Goal: Information Seeking & Learning: Learn about a topic

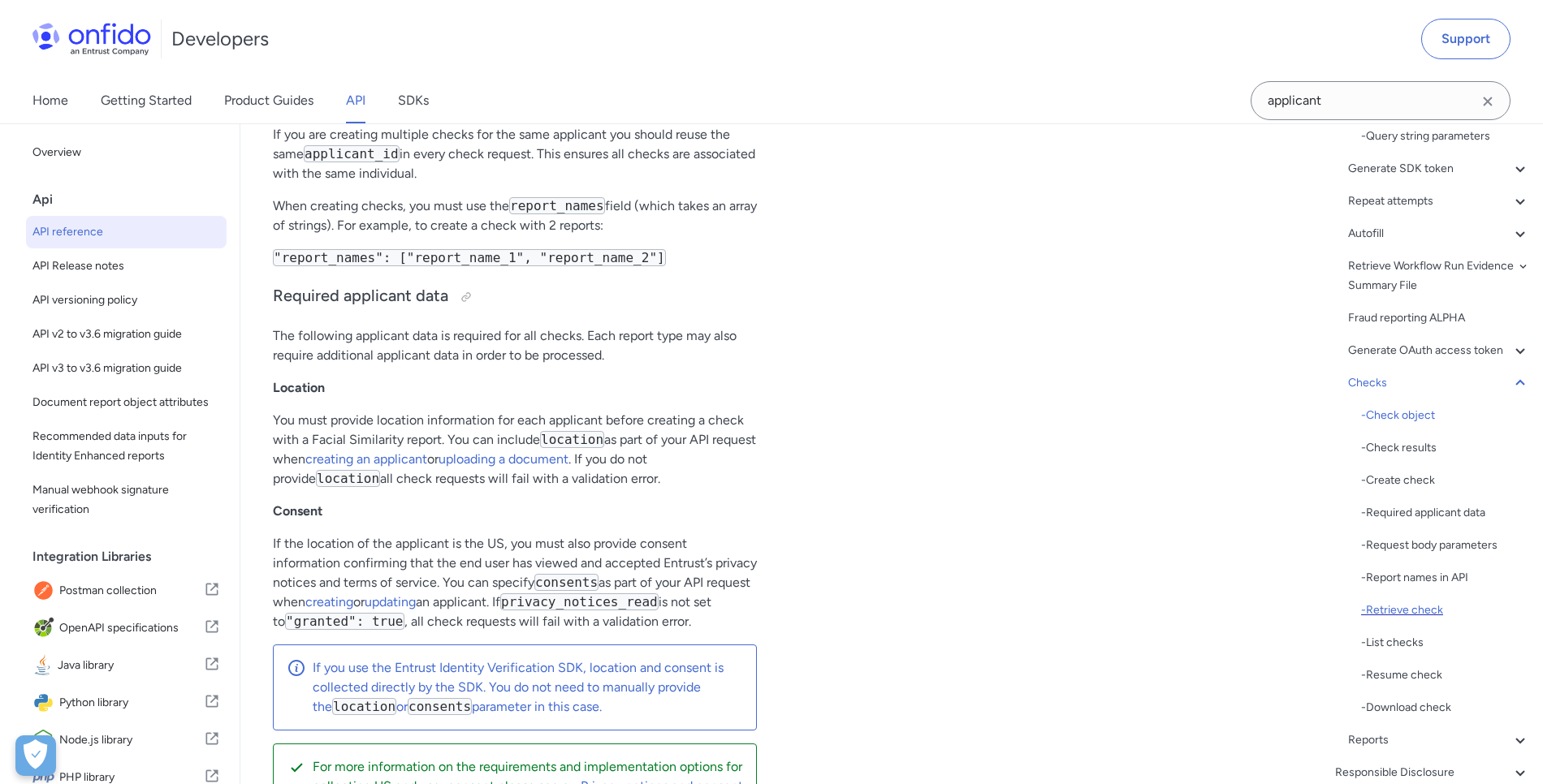
scroll to position [424, 0]
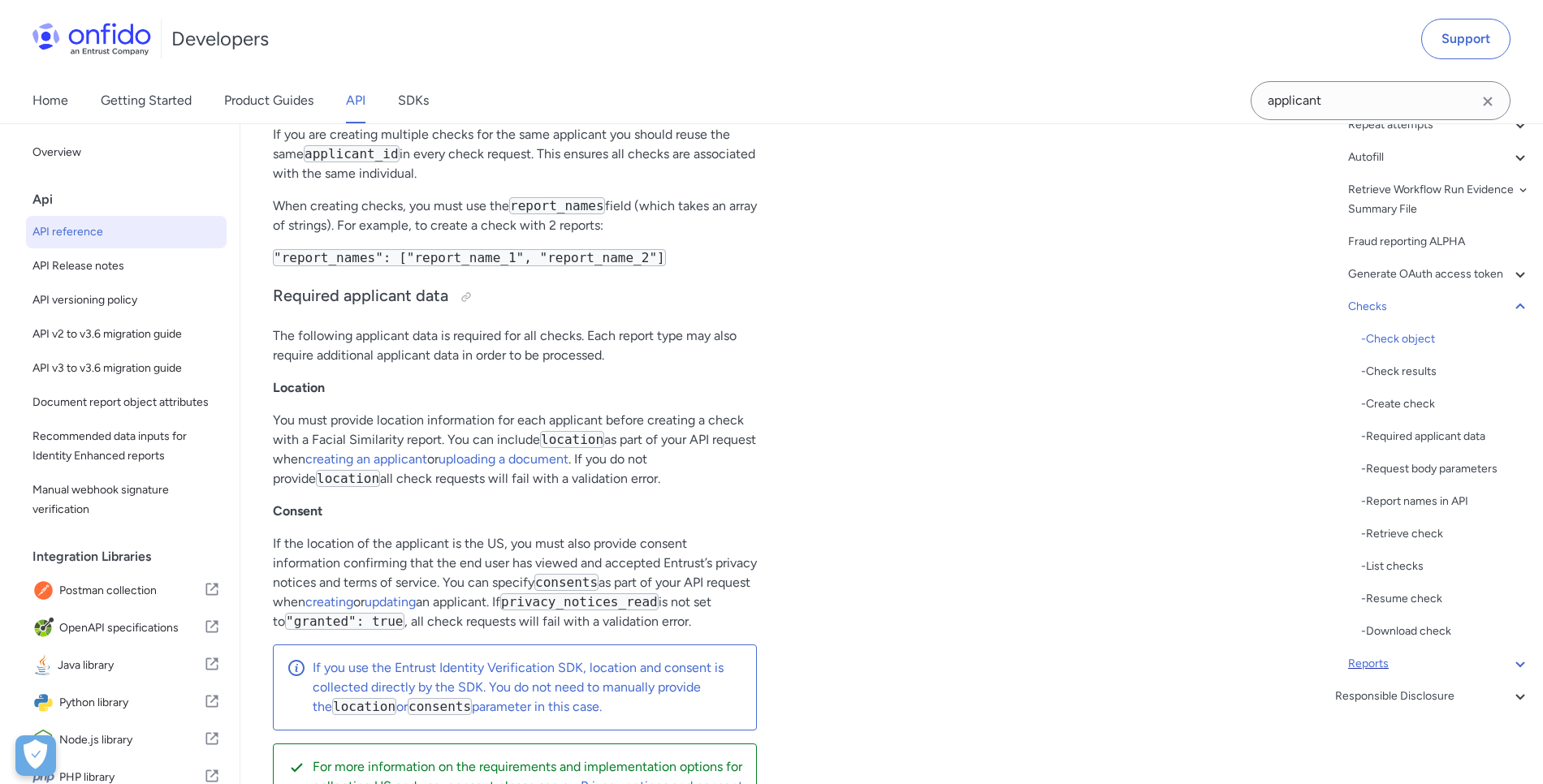
click at [1397, 663] on div "Reports" at bounding box center [1438, 664] width 182 height 20
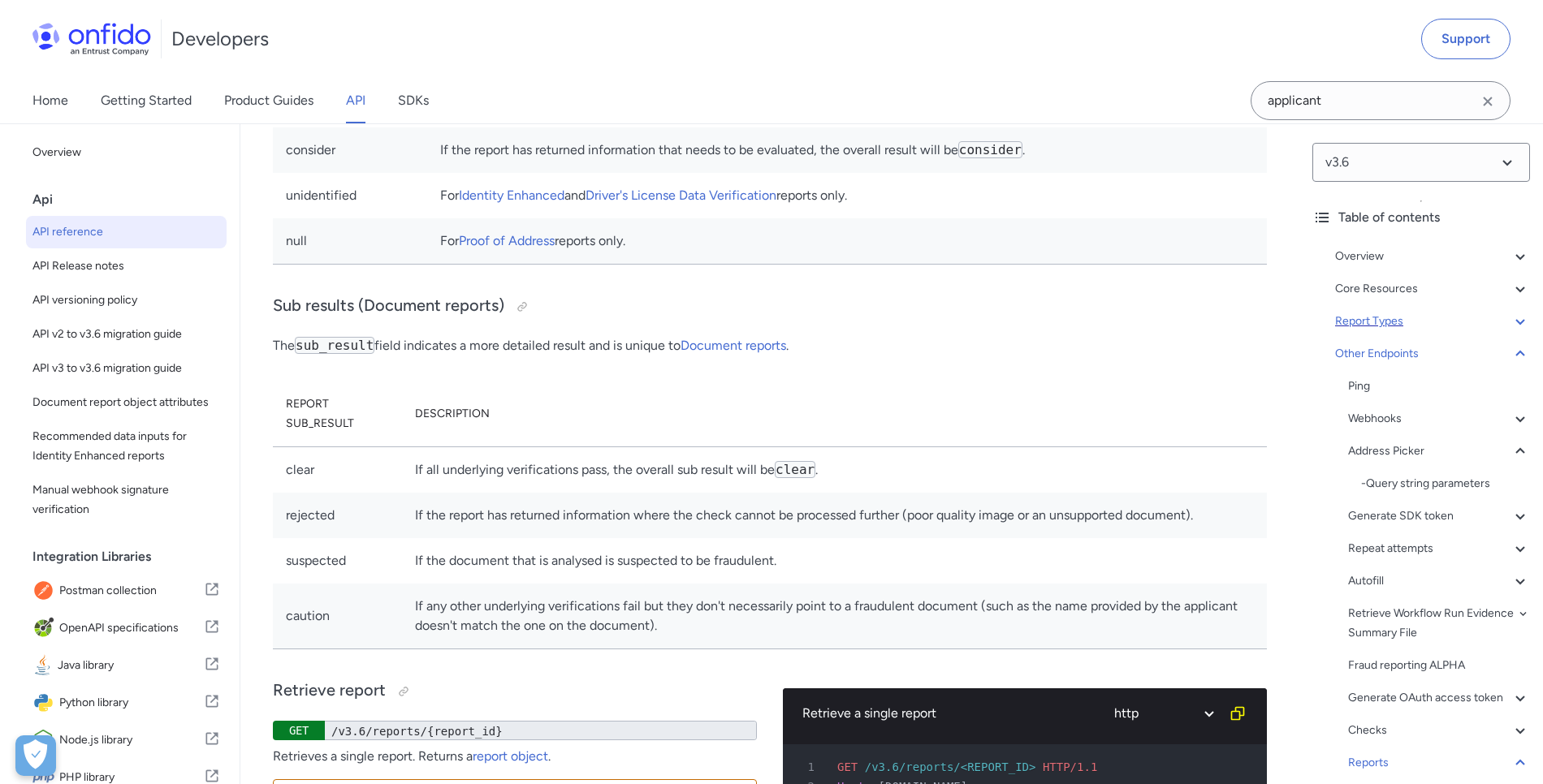
click at [1422, 315] on div "Report Types" at bounding box center [1433, 322] width 195 height 20
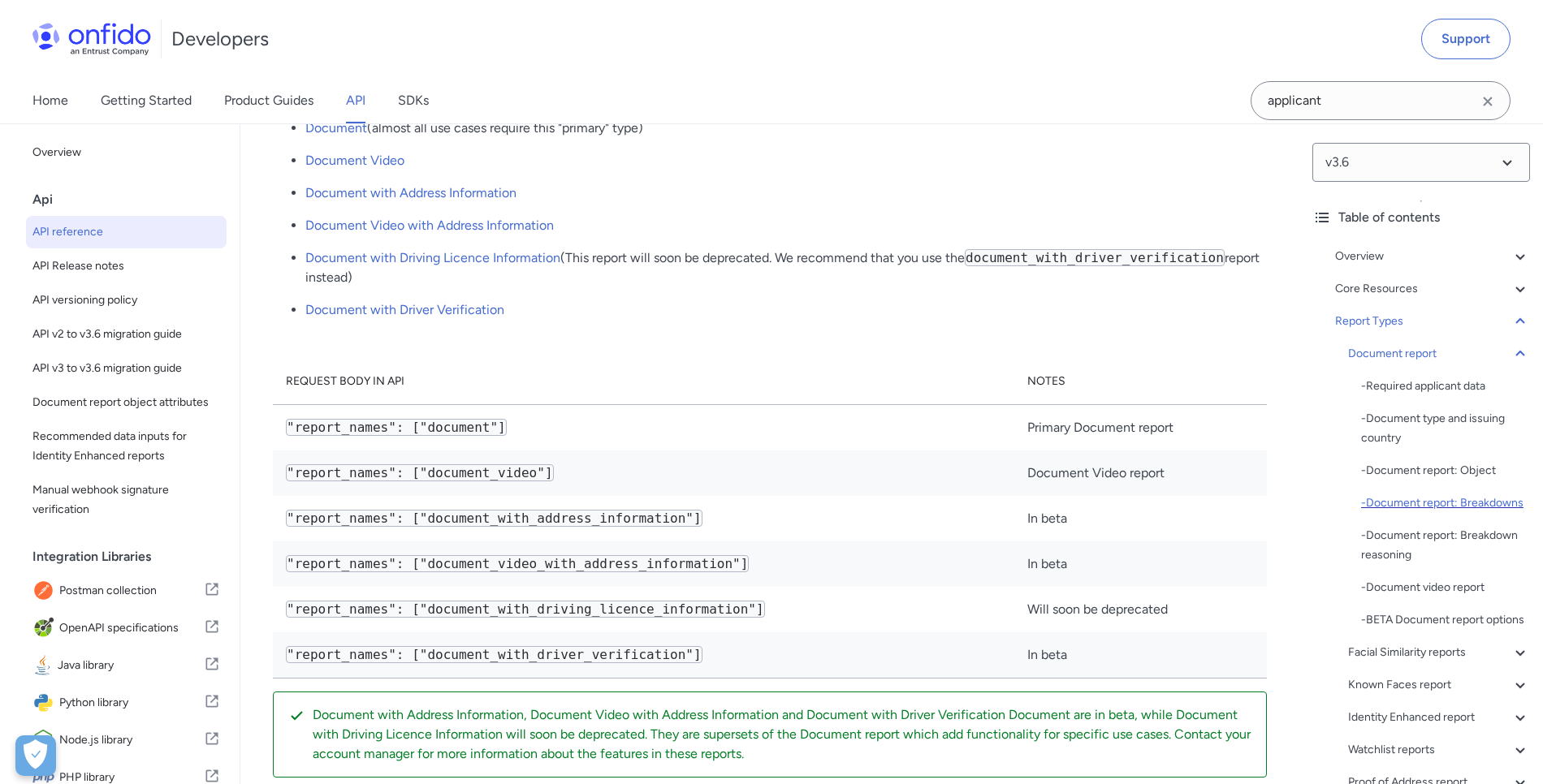
click at [1466, 501] on div "- Document report: Breakdowns" at bounding box center [1445, 503] width 169 height 20
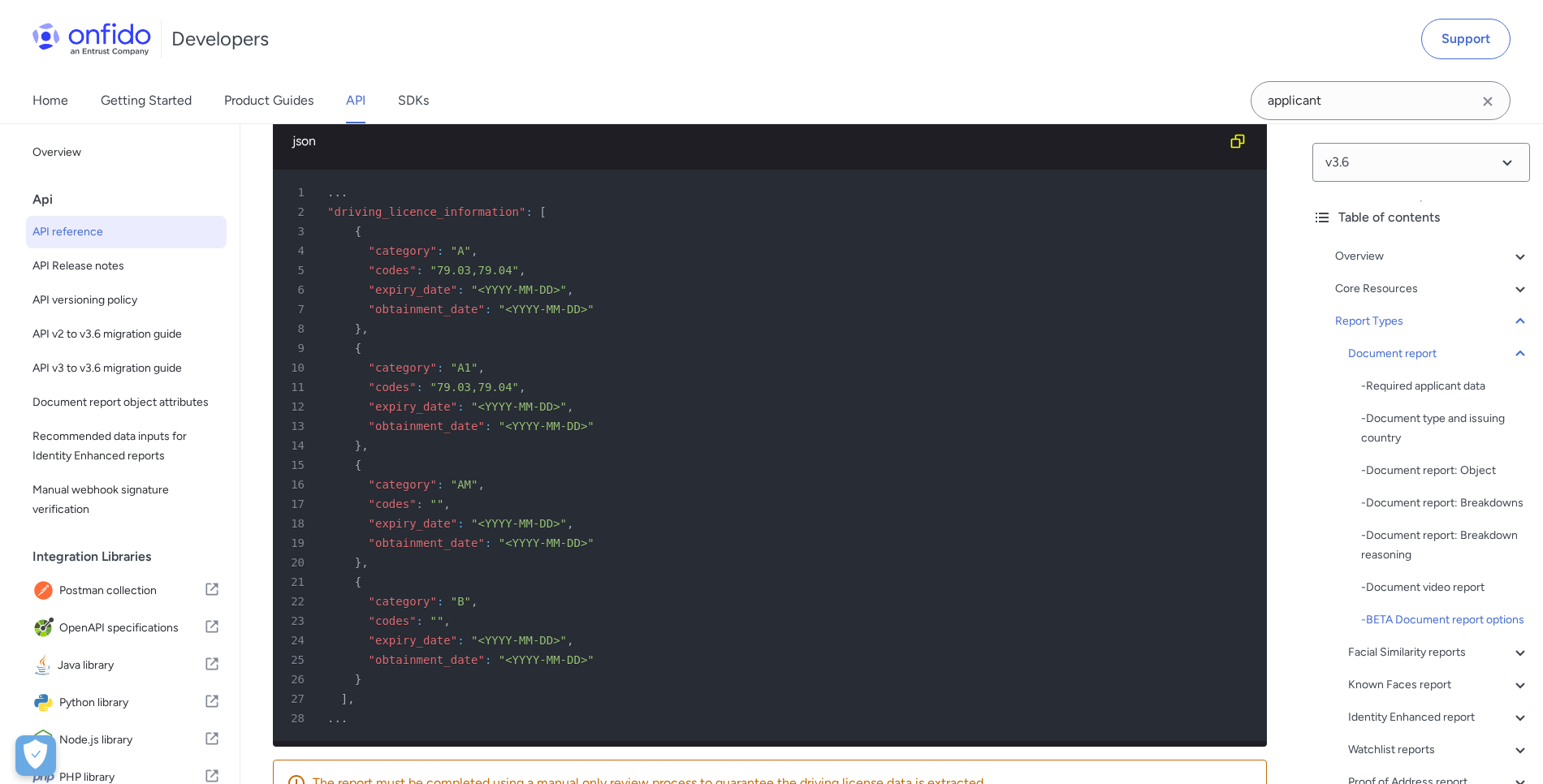
scroll to position [70534, 0]
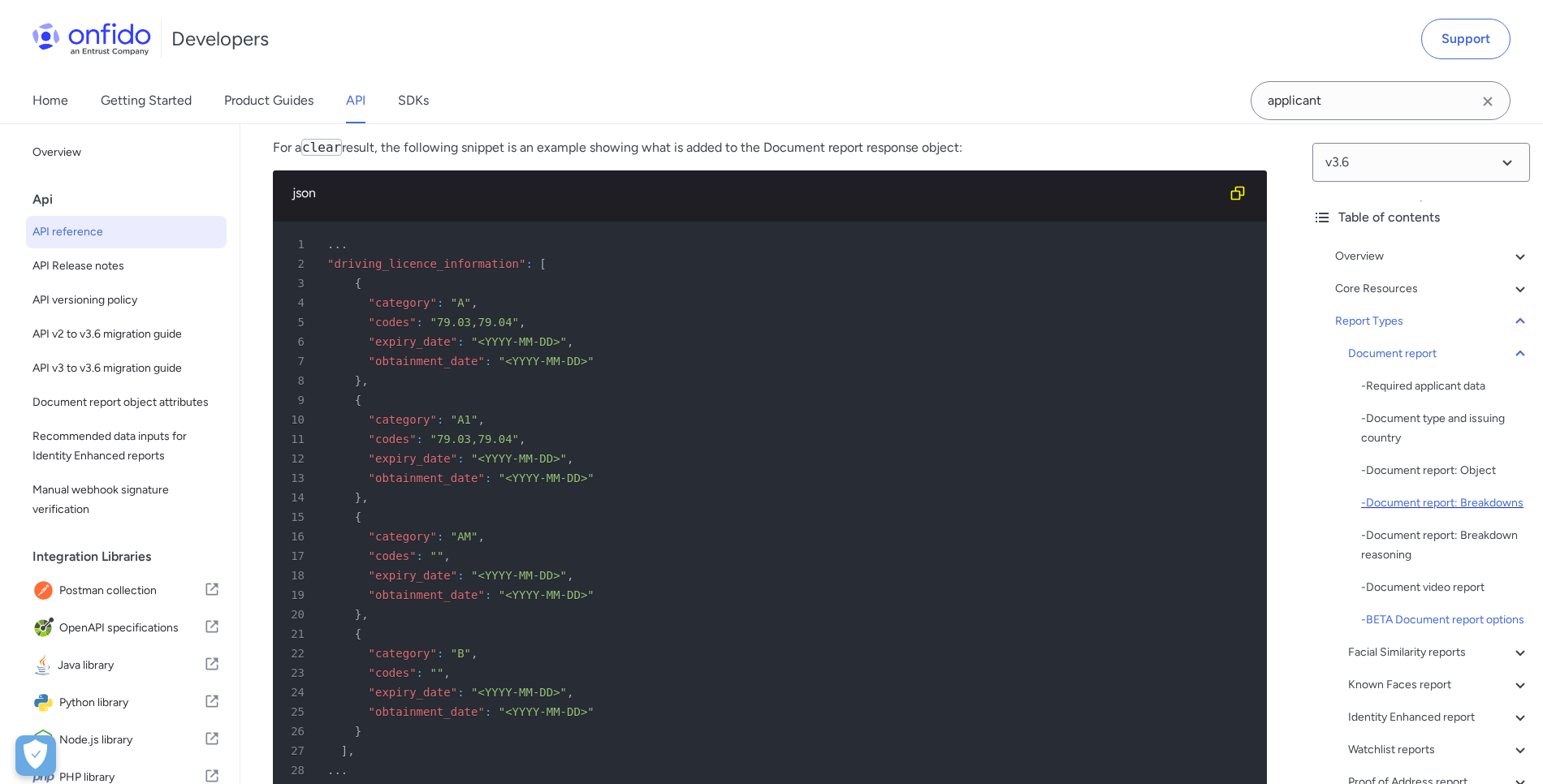
click at [1477, 503] on div "- Document report: Breakdowns" at bounding box center [1445, 503] width 169 height 20
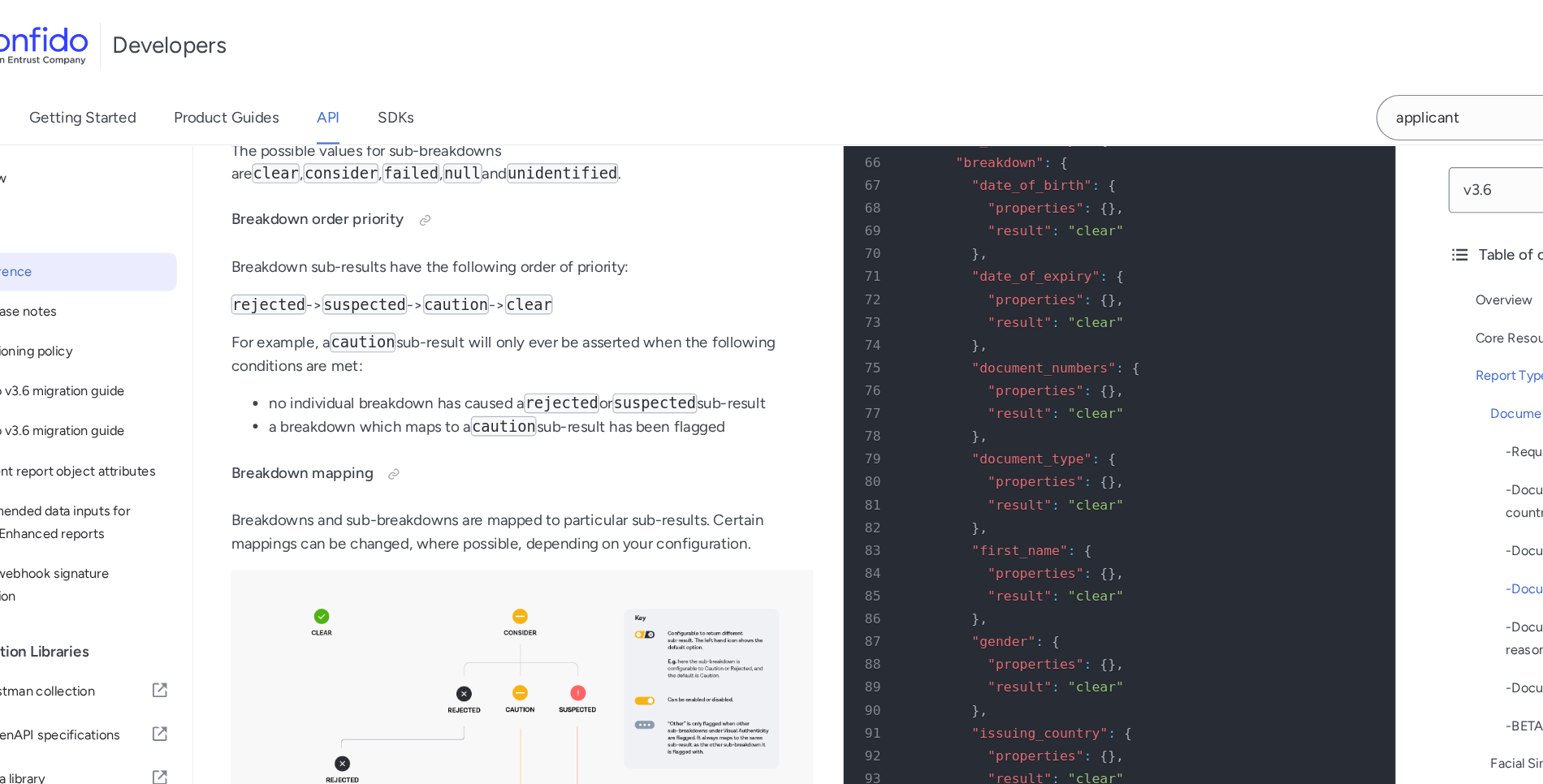
scroll to position [60105, 0]
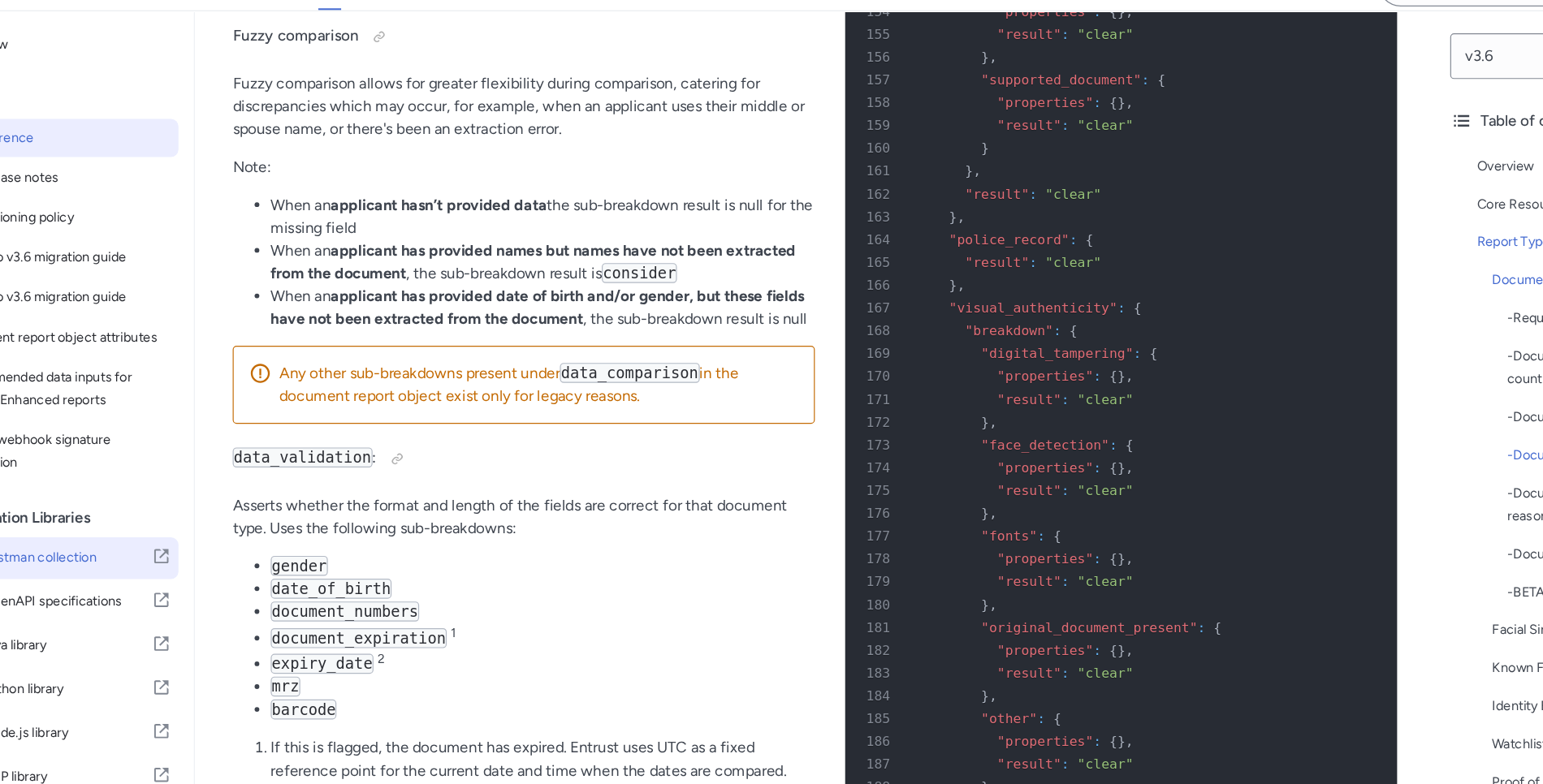
scroll to position [61838, 0]
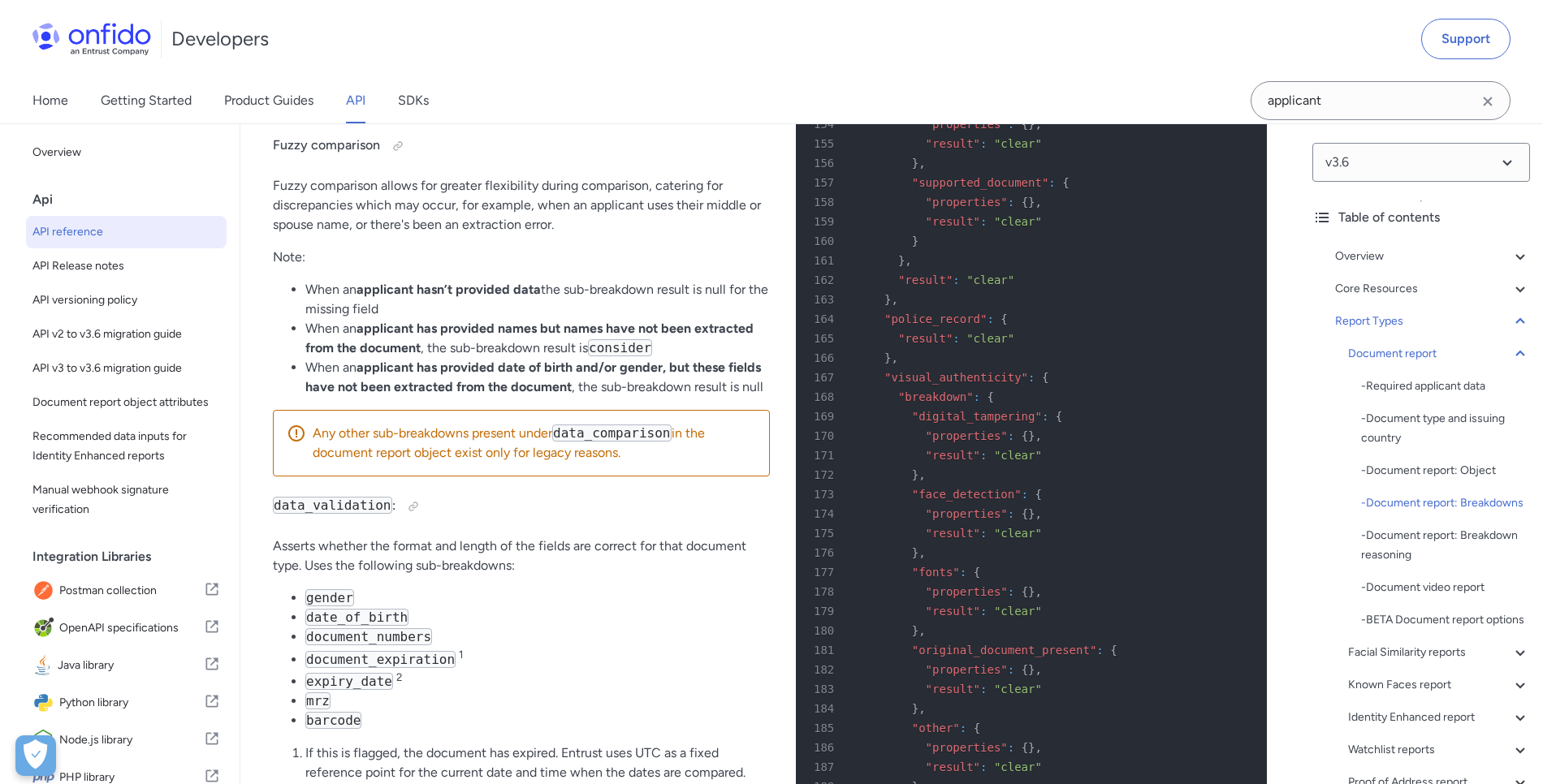
click at [22, 86] on div "Home Getting Started Product Guides API SDKs" at bounding box center [247, 100] width 493 height 46
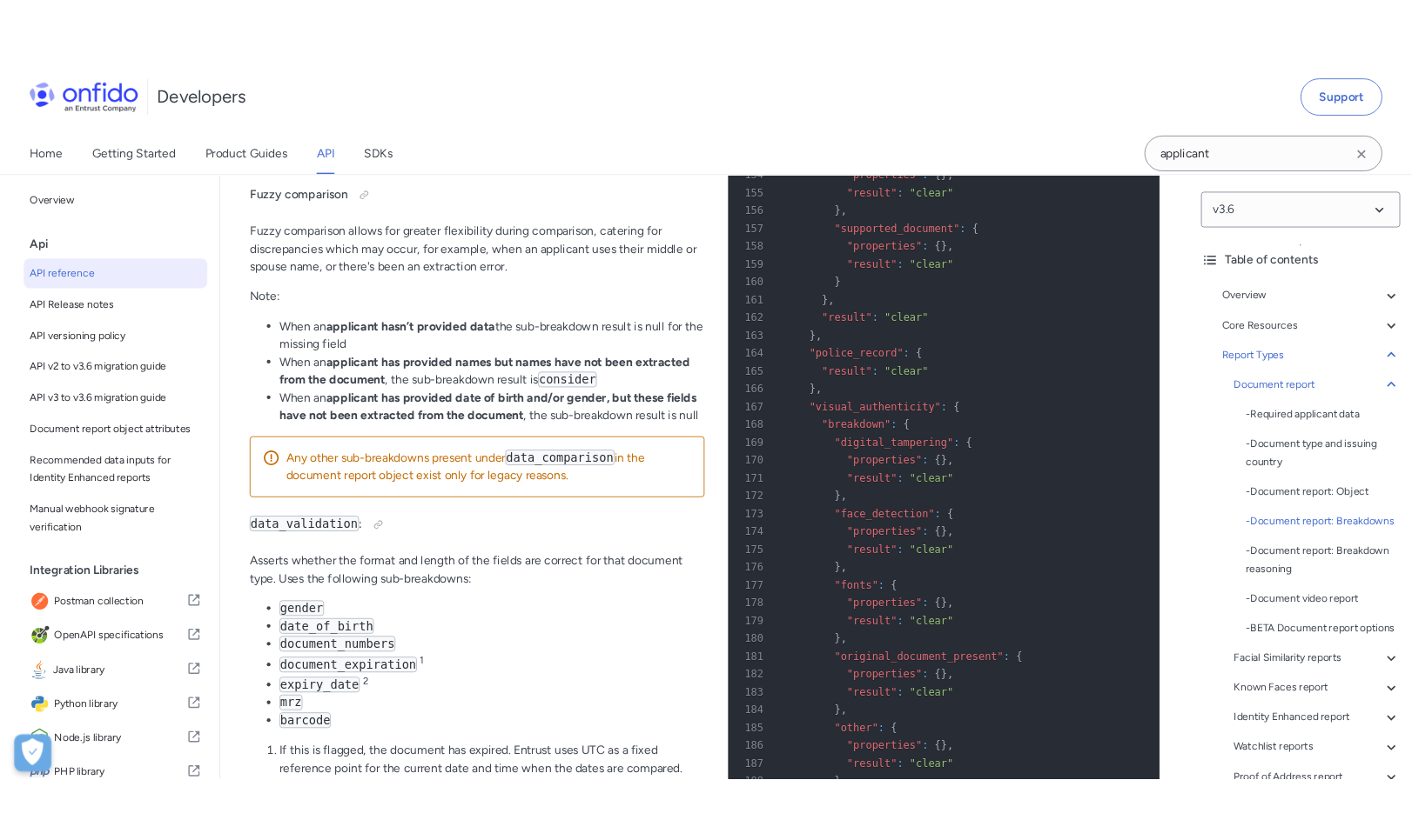
scroll to position [72403, 0]
